Goal: Information Seeking & Learning: Learn about a topic

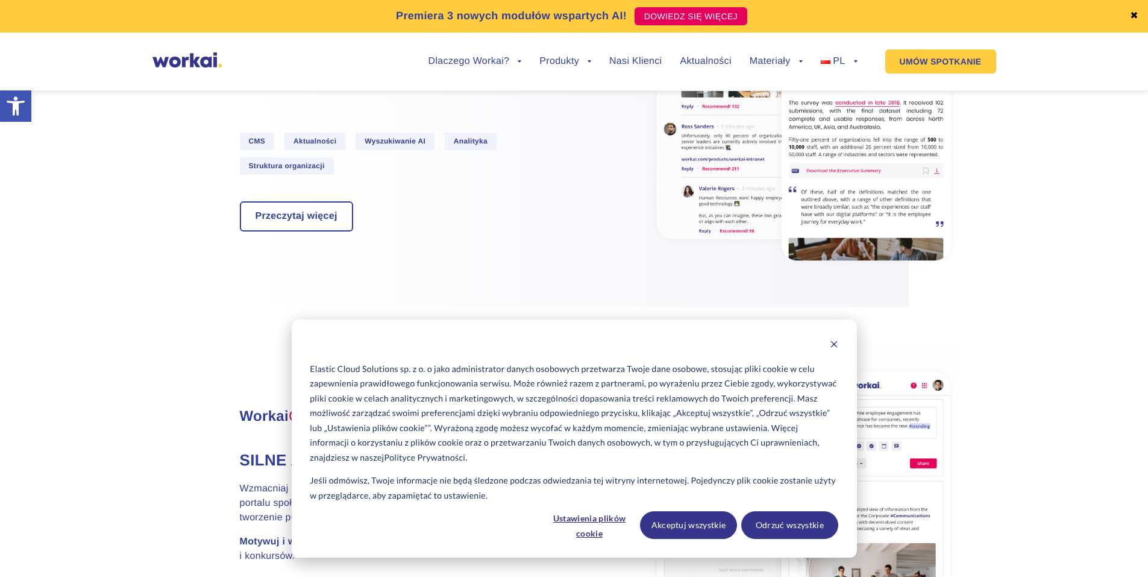
scroll to position [1145, 0]
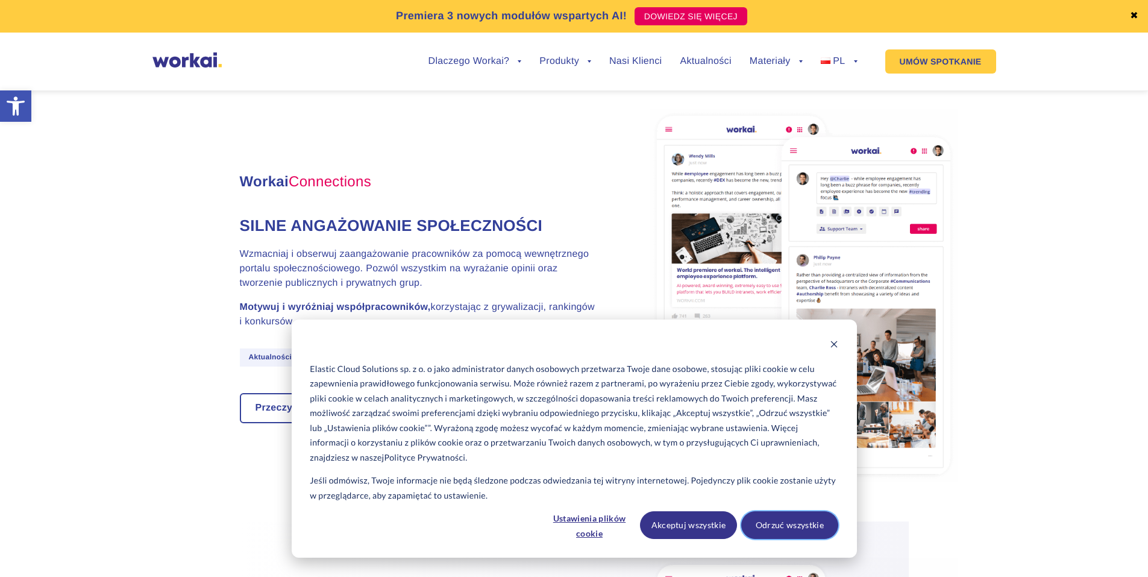
click at [787, 530] on button "Odrzuć wszystkie" at bounding box center [789, 525] width 97 height 28
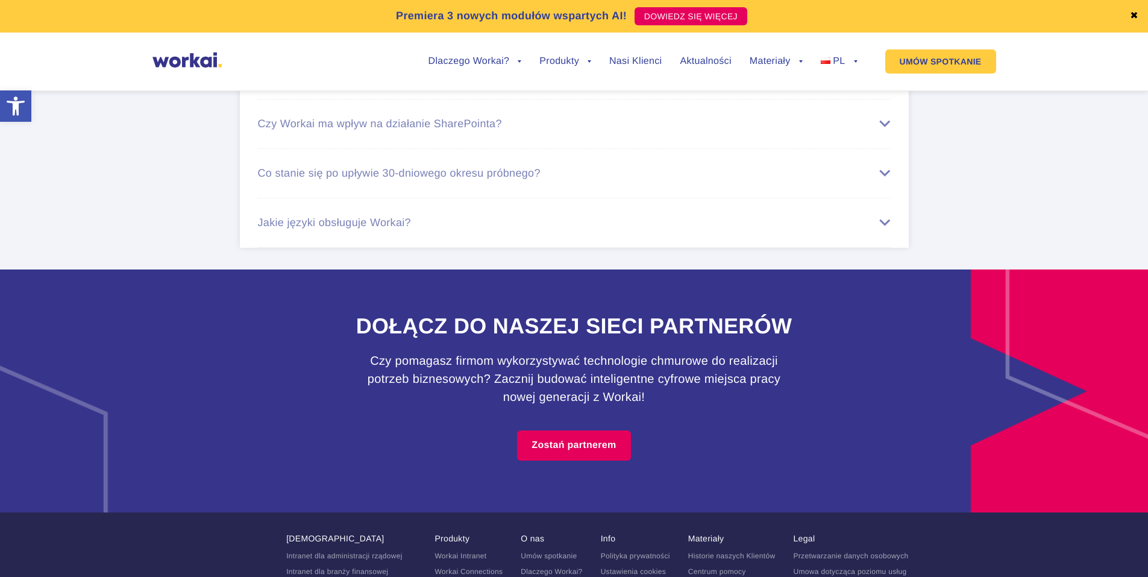
scroll to position [7585, 0]
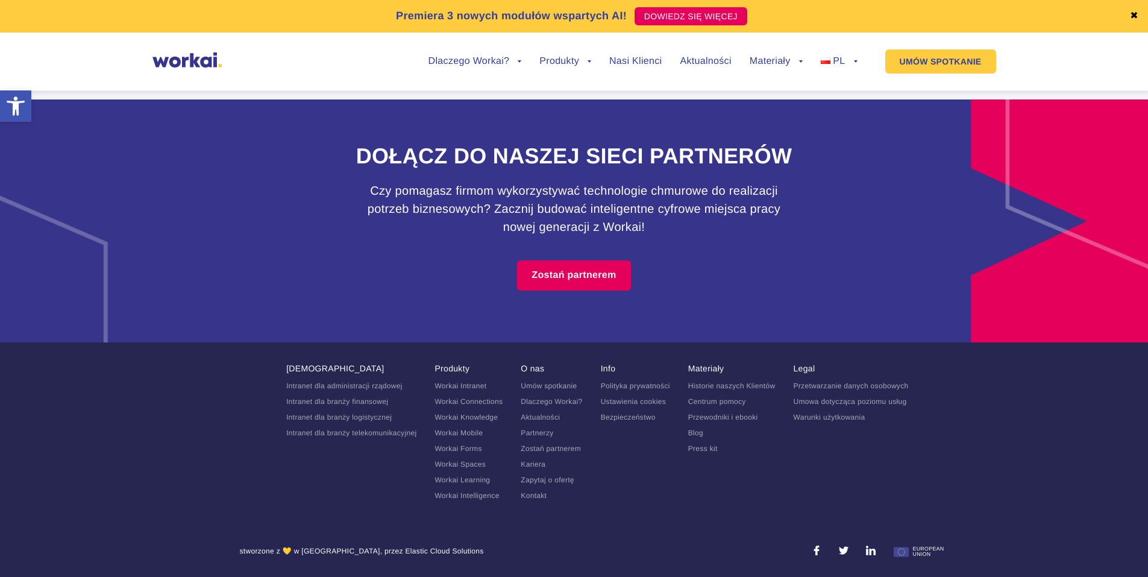
click at [536, 466] on link "Kariera" at bounding box center [533, 464] width 25 height 8
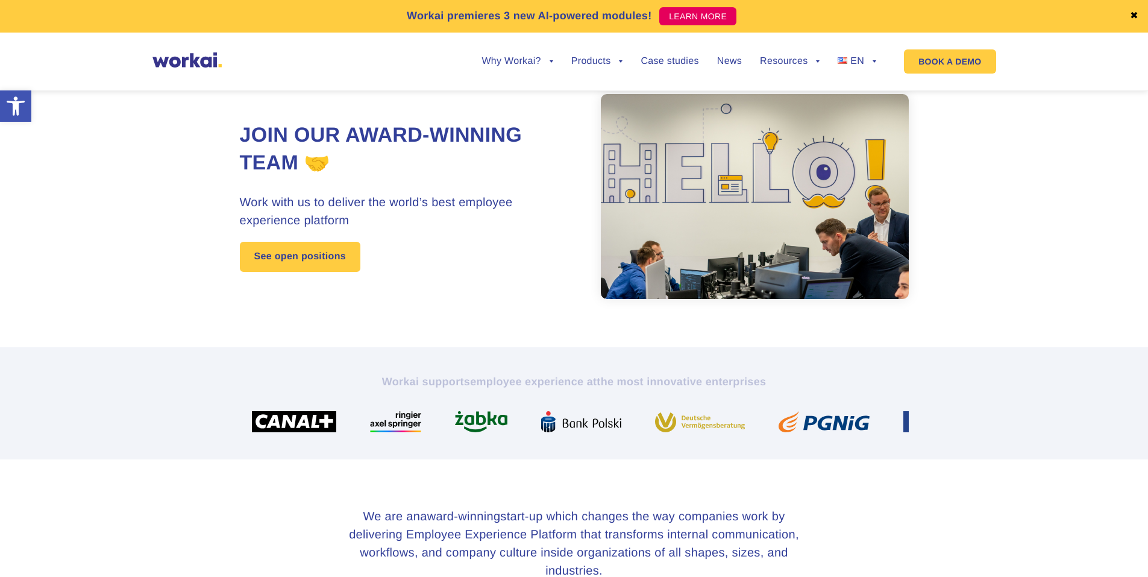
scroll to position [121, 0]
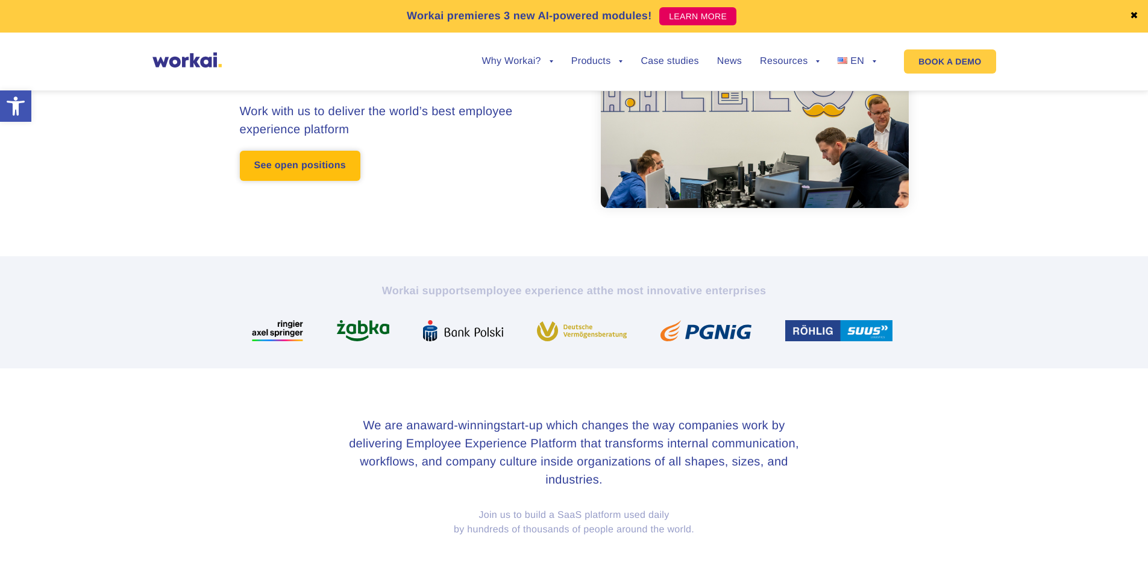
click at [326, 179] on link "See open positions" at bounding box center [300, 166] width 121 height 30
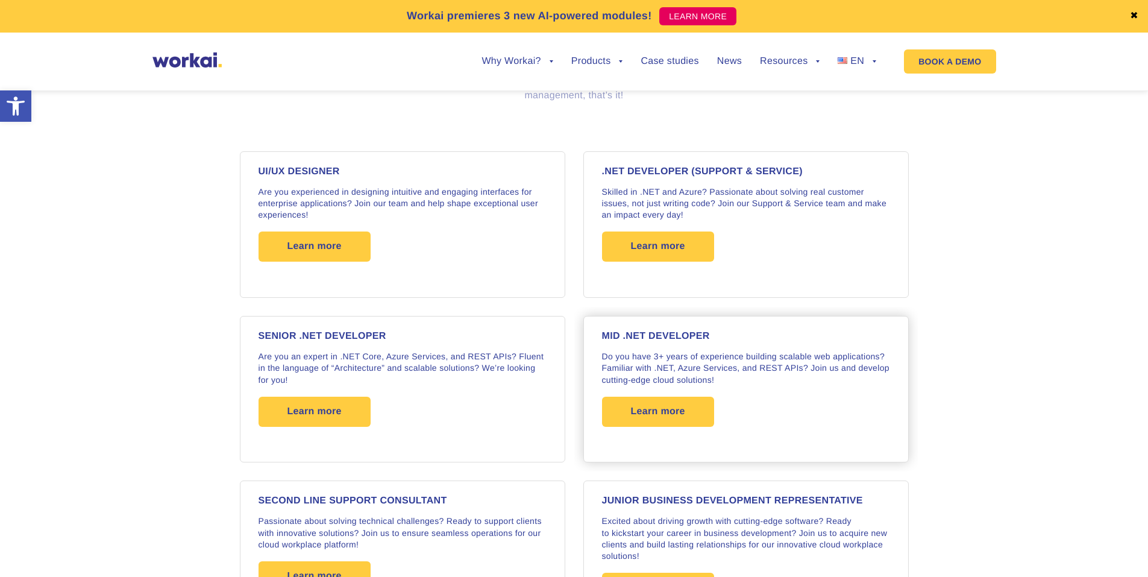
scroll to position [963, 0]
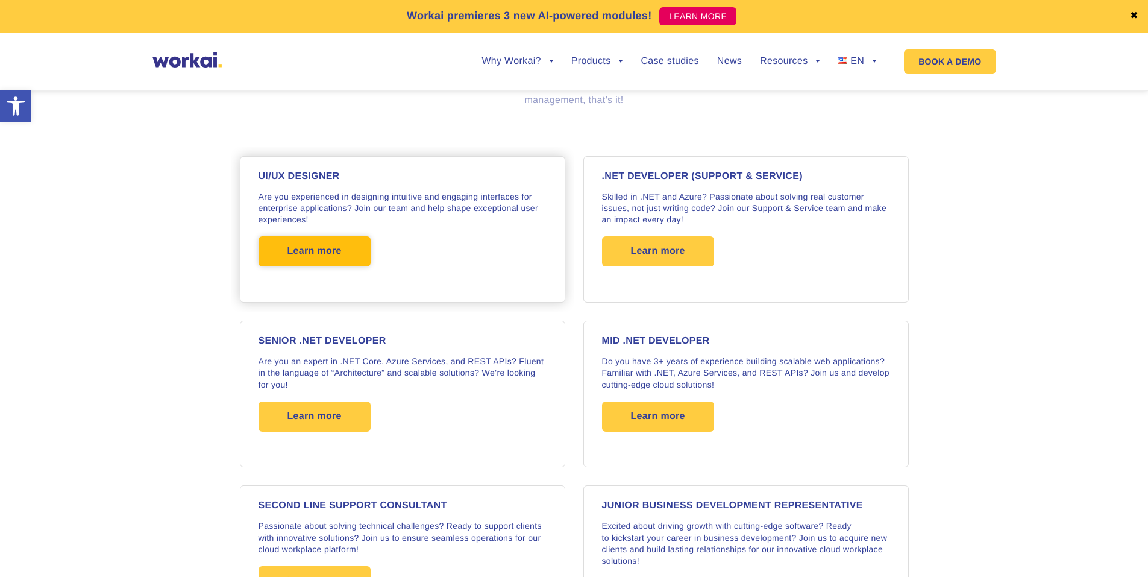
click at [363, 251] on span "Learn more" at bounding box center [315, 251] width 112 height 30
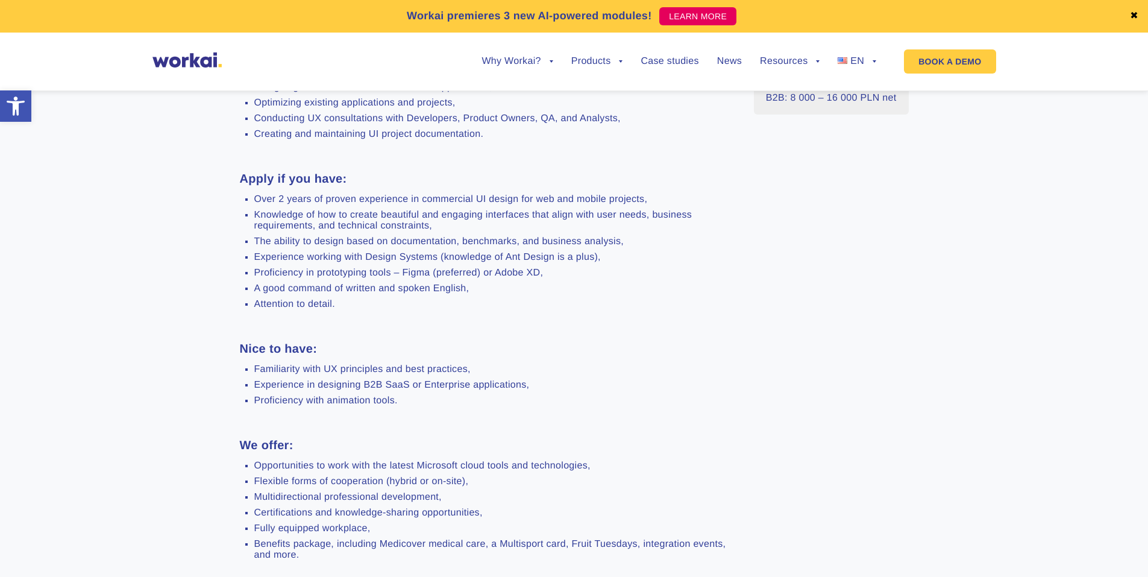
scroll to position [723, 0]
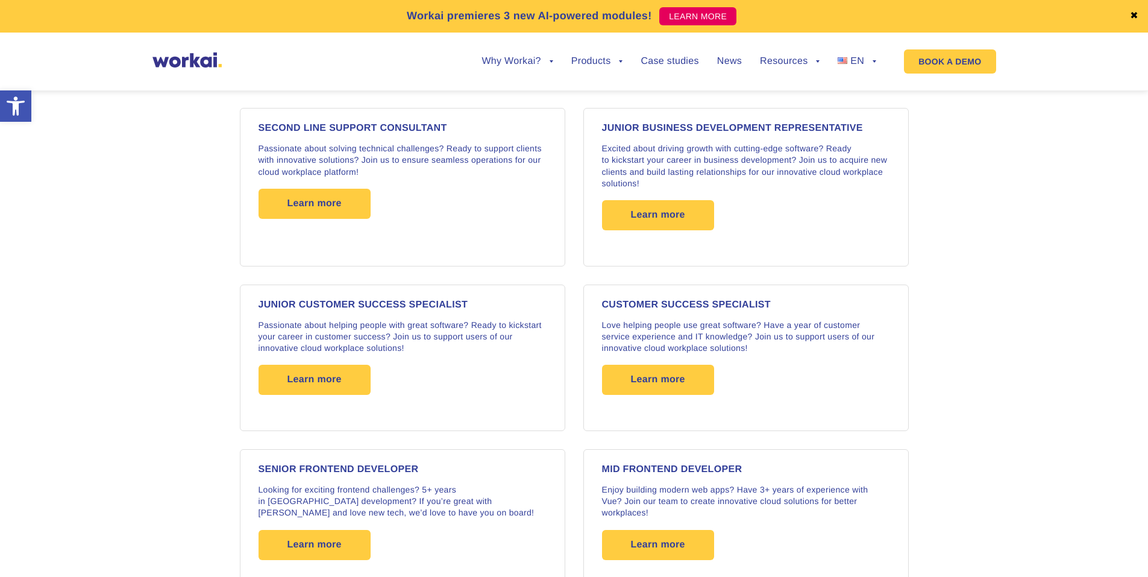
click at [80, 261] on section "UI/UX DESIGNER Are you experienced in designing intuitive and engaging interfac…" at bounding box center [574, 438] width 1148 height 1339
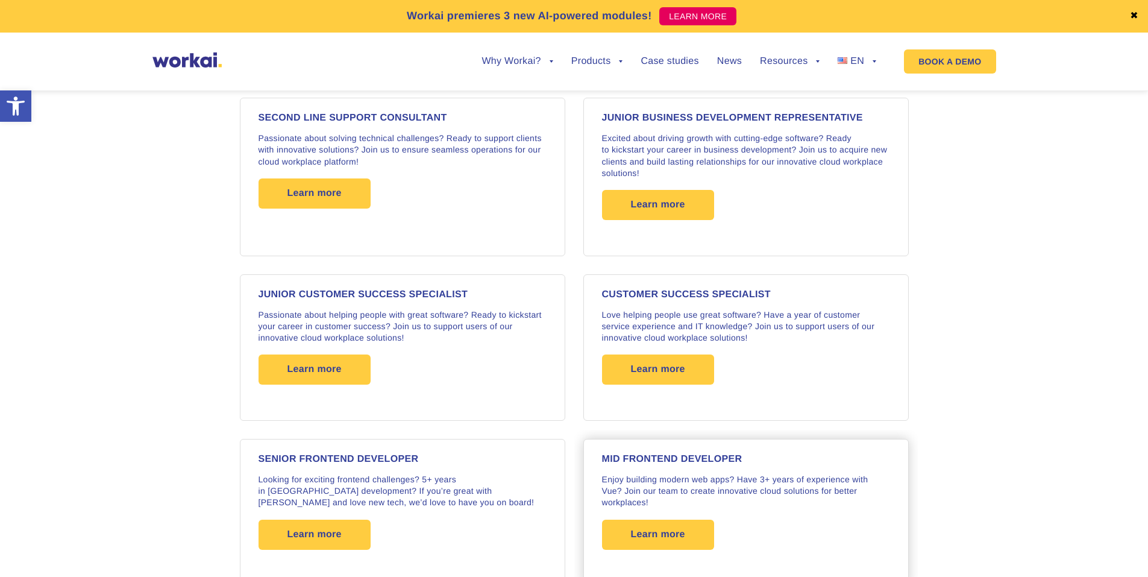
scroll to position [1285, 0]
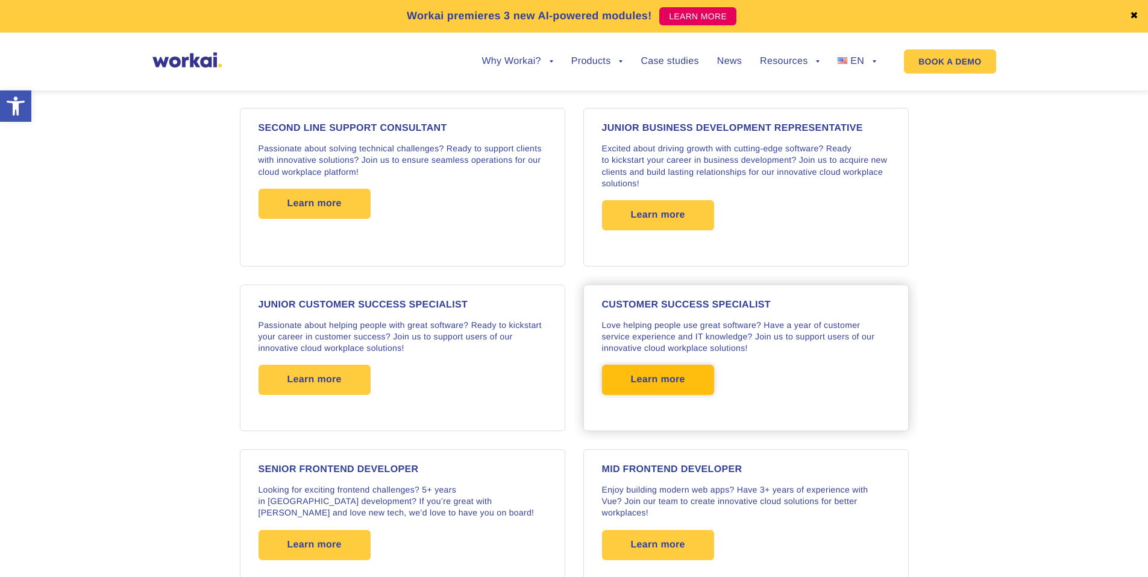
click at [625, 377] on span "Learn more" at bounding box center [658, 380] width 112 height 30
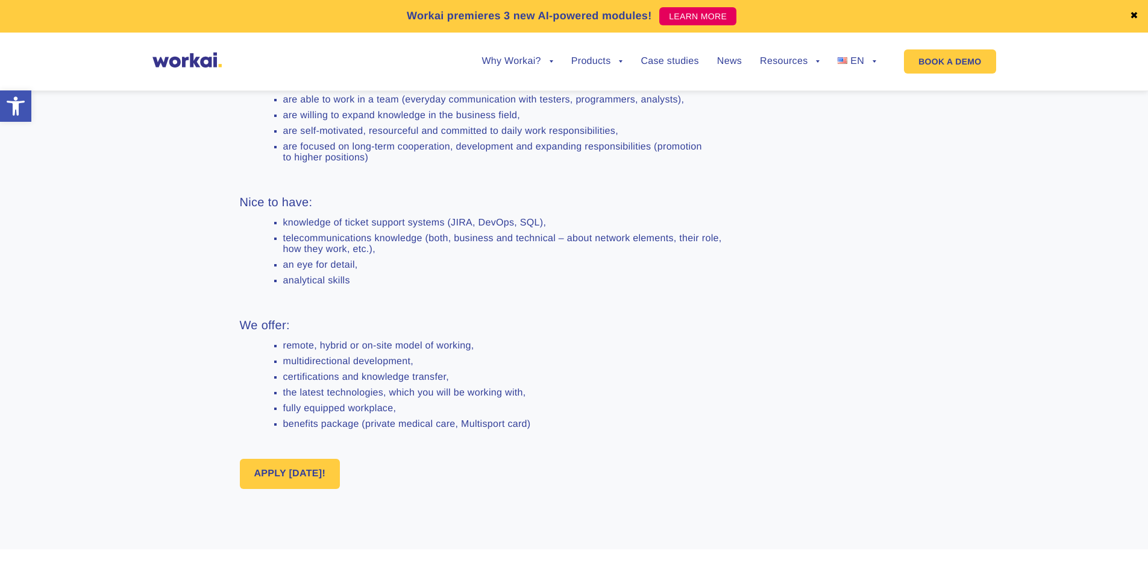
scroll to position [783, 0]
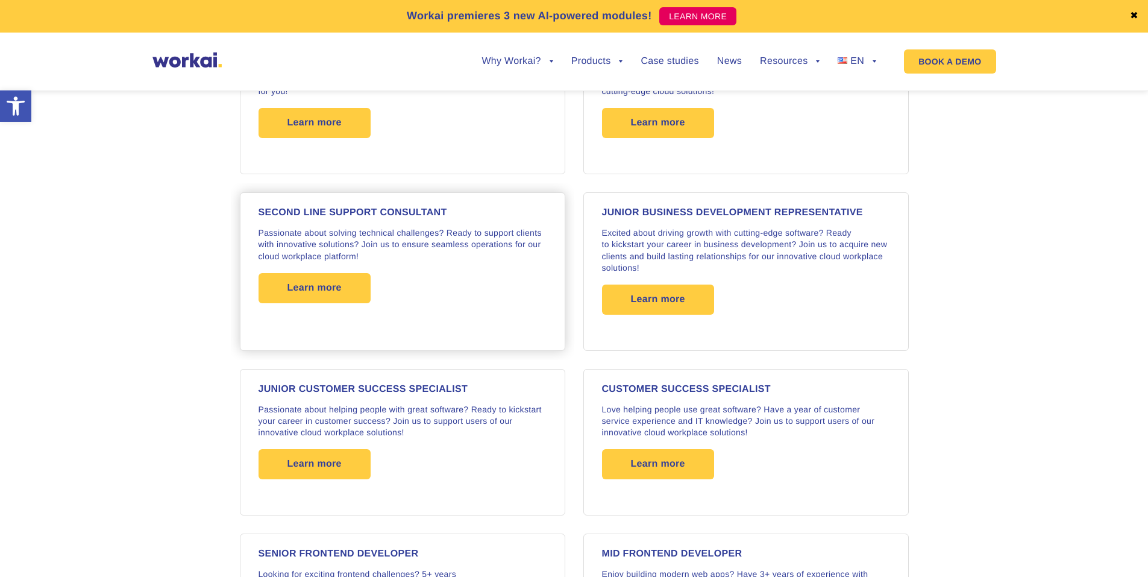
scroll to position [1105, 0]
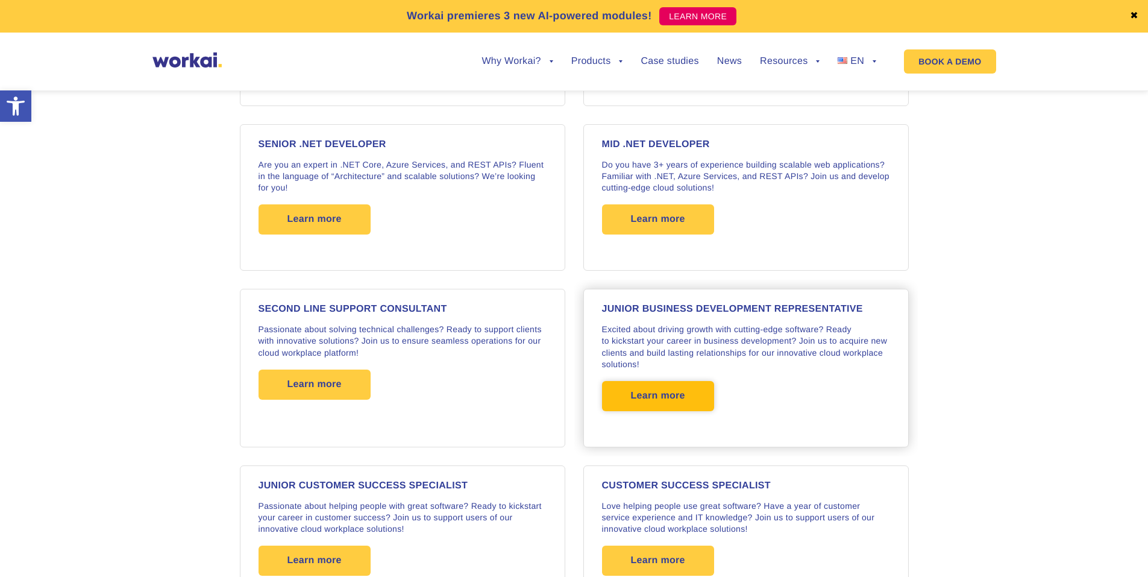
click at [659, 393] on span "Learn more" at bounding box center [658, 396] width 54 height 30
